Goal: Transaction & Acquisition: Book appointment/travel/reservation

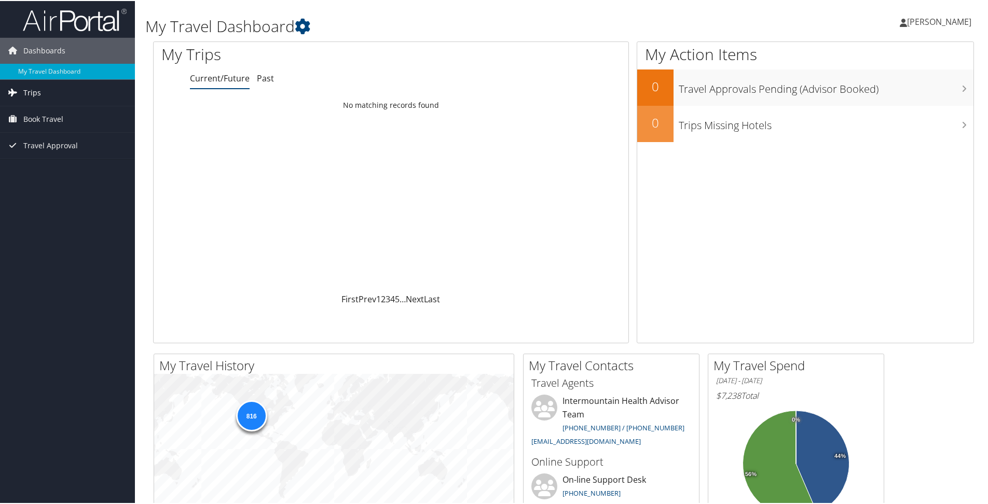
click at [39, 93] on span "Trips" at bounding box center [32, 92] width 18 height 26
click at [56, 112] on link "Current/Future Trips" at bounding box center [67, 113] width 135 height 16
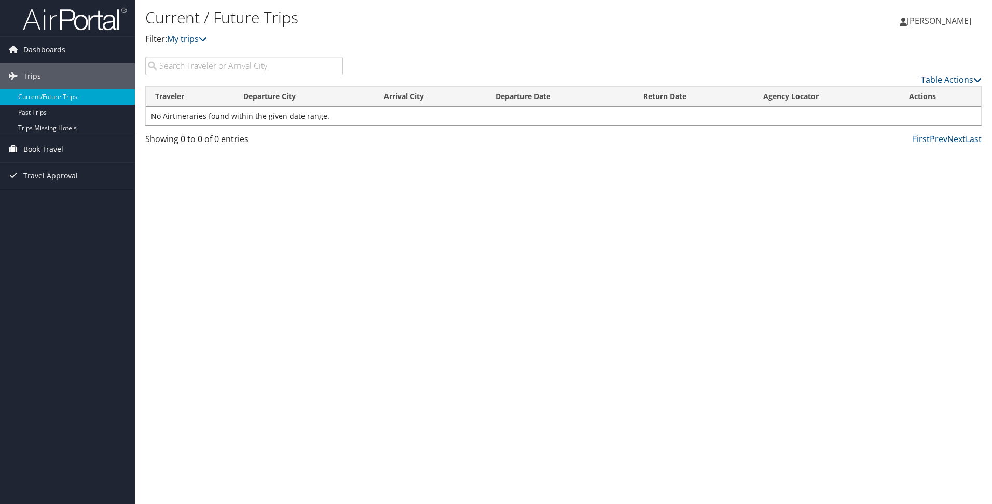
click at [45, 148] on span "Book Travel" at bounding box center [43, 149] width 40 height 26
click at [47, 201] on link "Book/Manage Online Trips" at bounding box center [67, 201] width 135 height 16
